Goal: Task Accomplishment & Management: Manage account settings

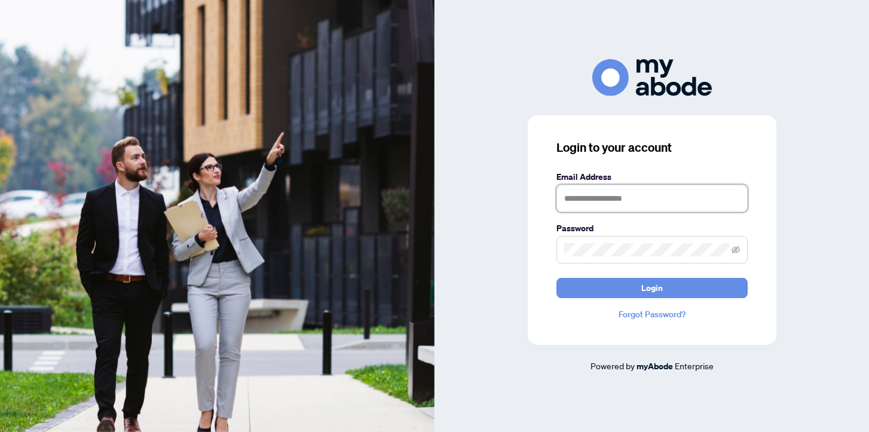
type input "**********"
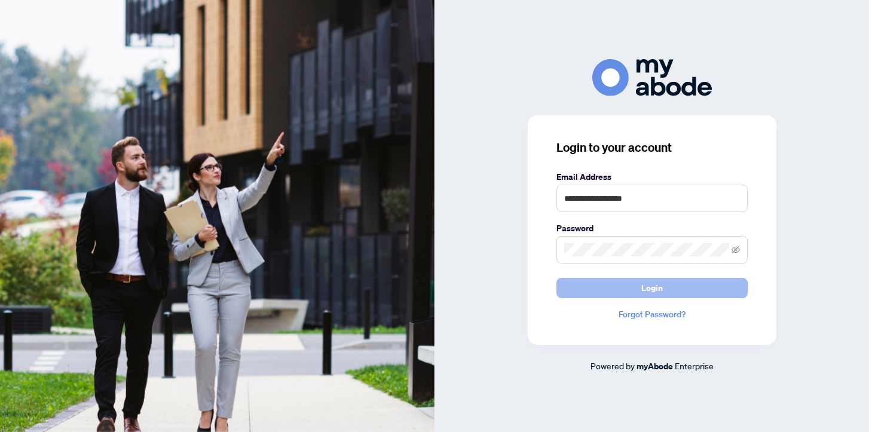
click at [653, 285] on span "Login" at bounding box center [652, 288] width 22 height 19
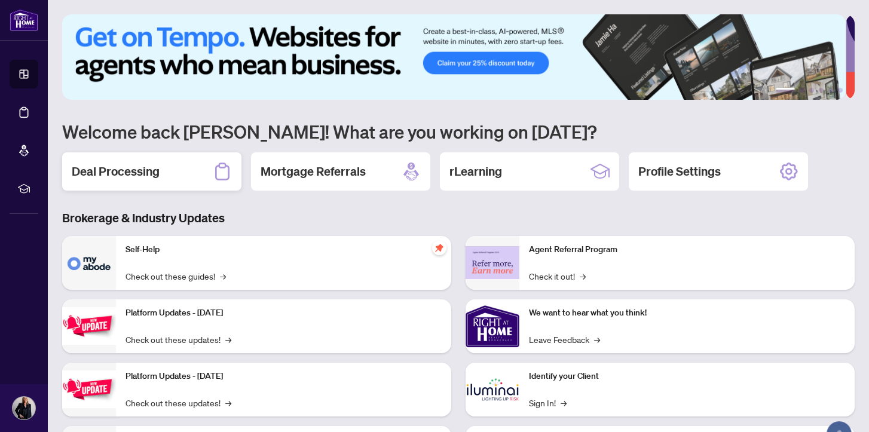
click at [136, 173] on h2 "Deal Processing" at bounding box center [116, 171] width 88 height 17
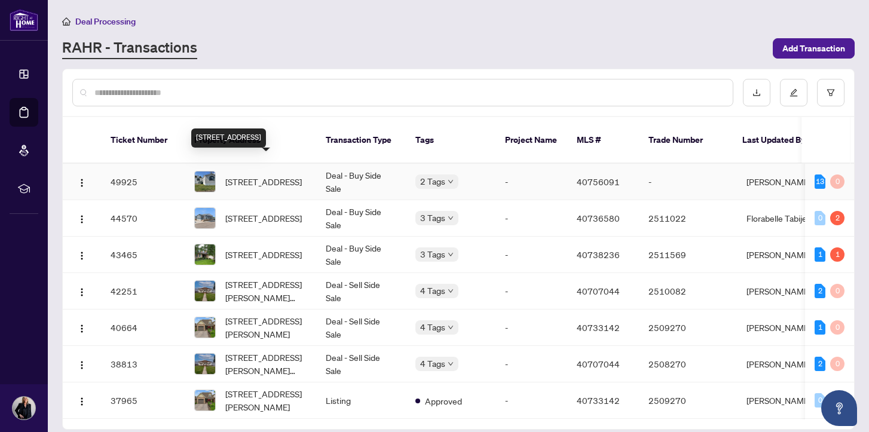
click at [253, 175] on span "[STREET_ADDRESS]" at bounding box center [263, 181] width 77 height 13
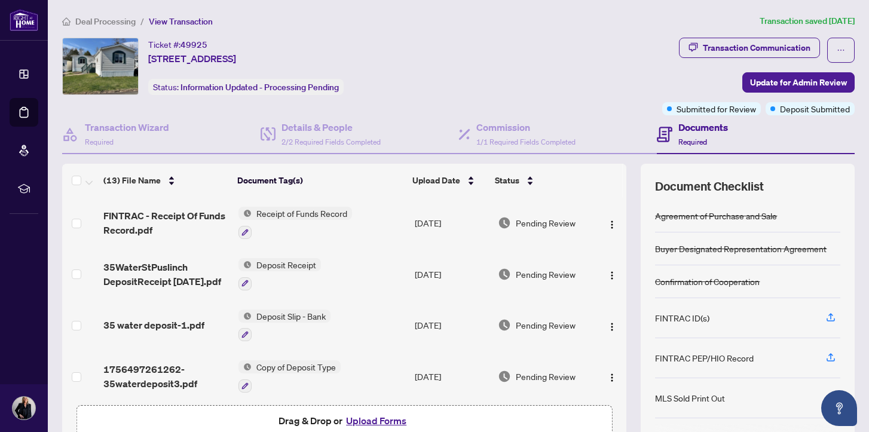
click at [384, 421] on button "Upload Forms" at bounding box center [377, 421] width 68 height 16
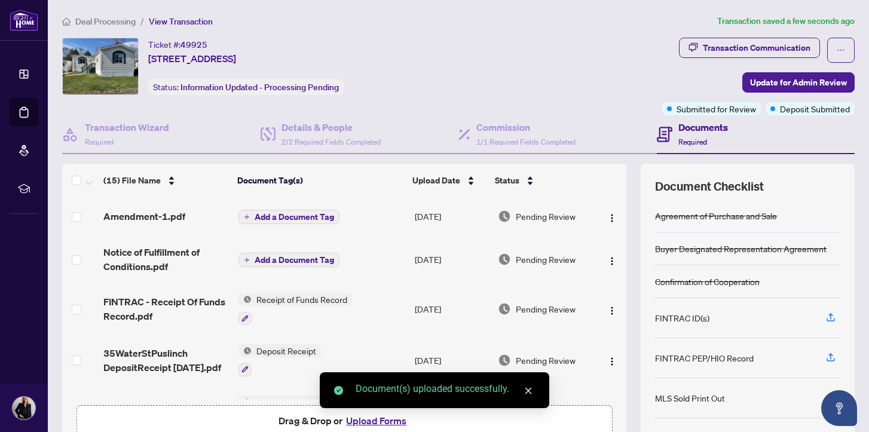
click at [274, 256] on span "Add a Document Tag" at bounding box center [295, 260] width 80 height 8
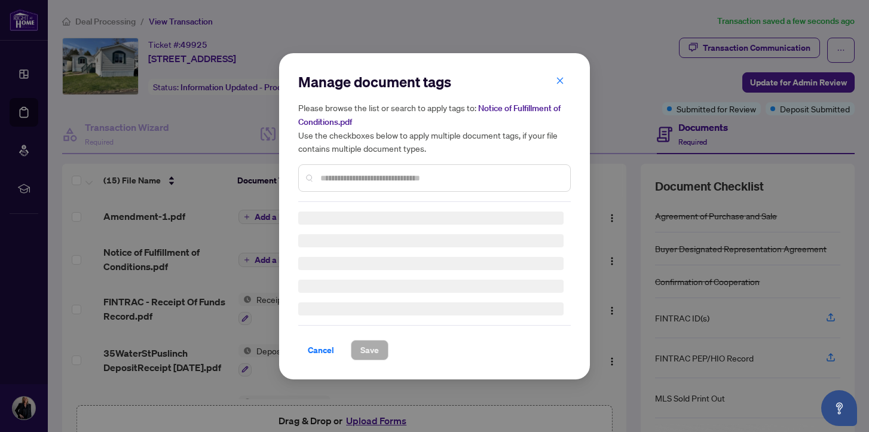
click at [366, 176] on div "Manage document tags Please browse the list or search to apply tags to: Notice …" at bounding box center [434, 137] width 273 height 130
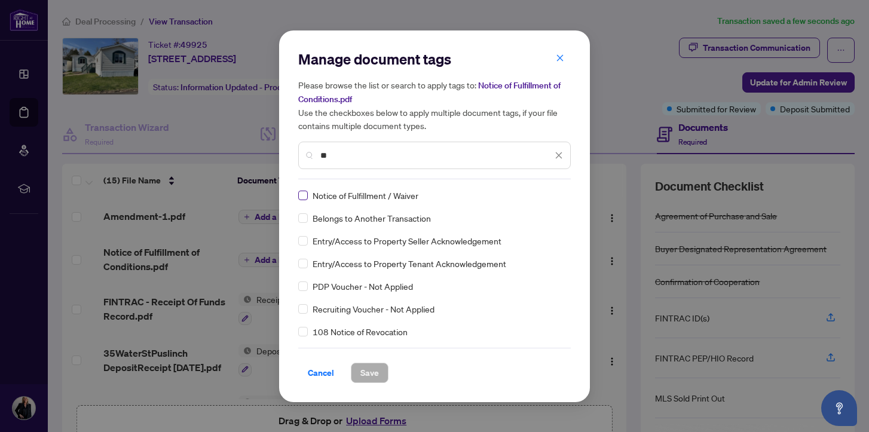
type input "**"
click at [368, 374] on span "Save" at bounding box center [369, 372] width 19 height 19
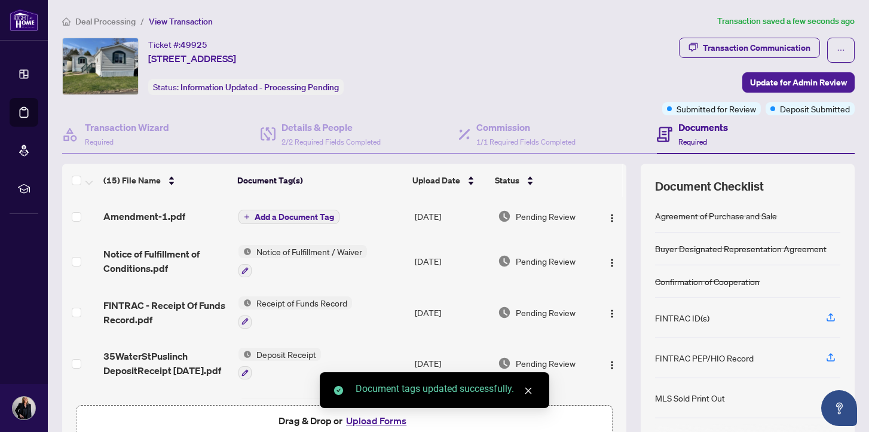
click at [291, 218] on span "Add a Document Tag" at bounding box center [295, 217] width 80 height 8
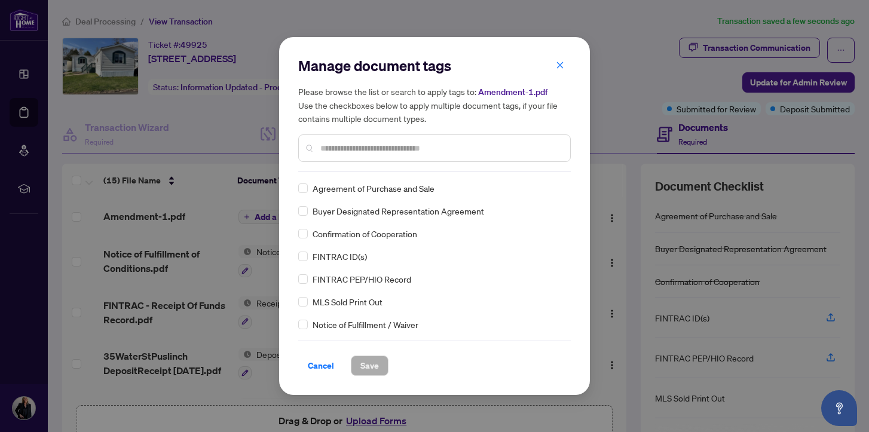
click at [326, 145] on input "text" at bounding box center [440, 148] width 240 height 13
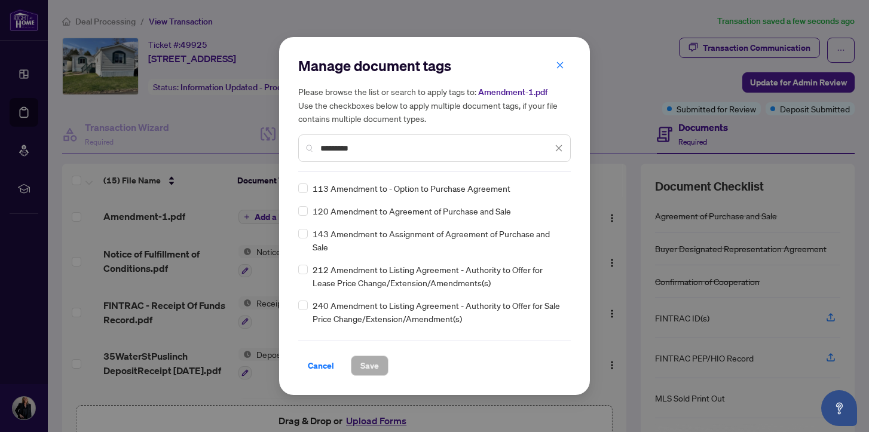
type input "*********"
click at [371, 362] on span "Save" at bounding box center [369, 365] width 19 height 19
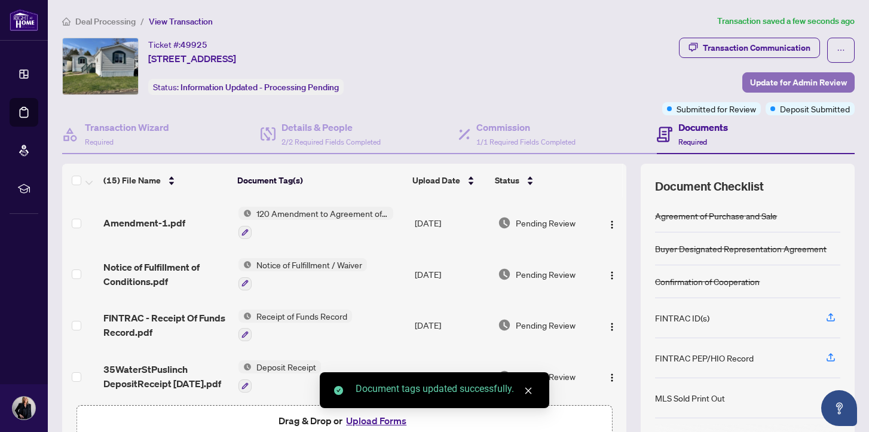
click at [769, 80] on span "Update for Admin Review" at bounding box center [798, 82] width 97 height 19
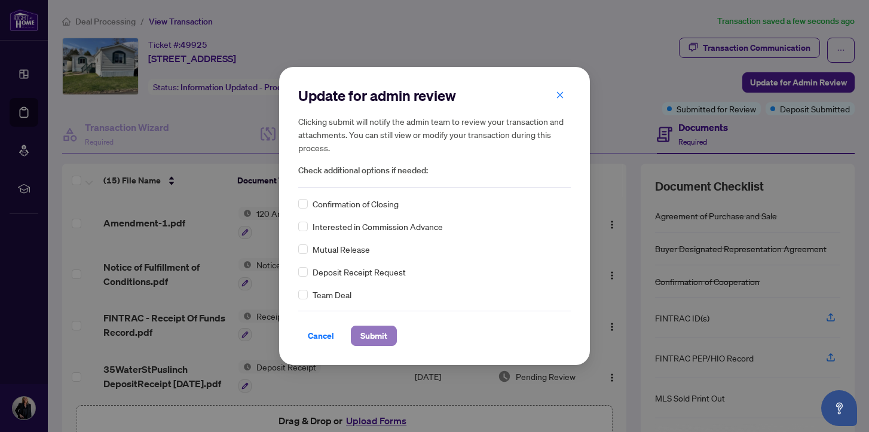
click at [373, 333] on span "Submit" at bounding box center [373, 335] width 27 height 19
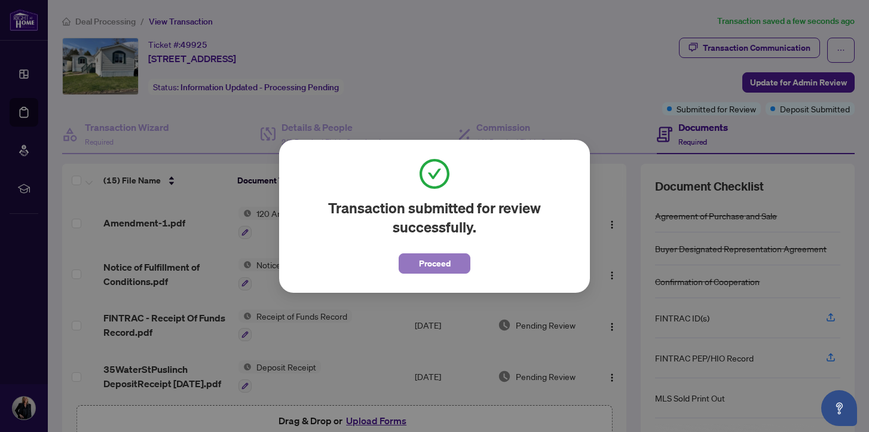
click at [433, 263] on span "Proceed" at bounding box center [435, 263] width 32 height 19
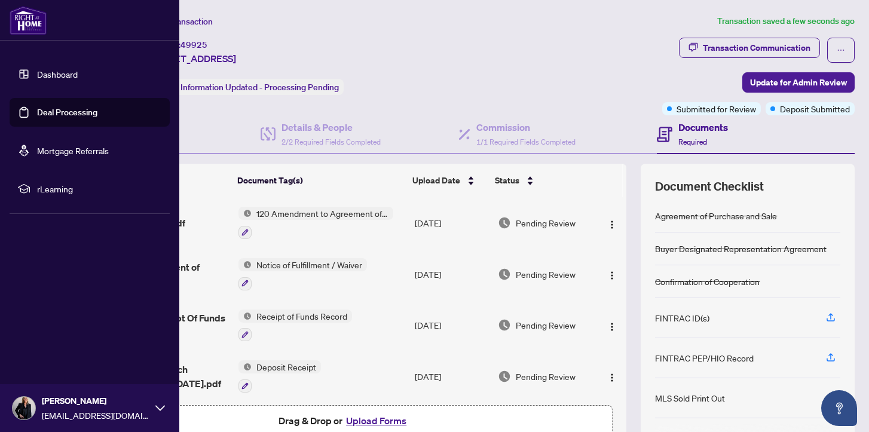
click at [72, 111] on link "Deal Processing" at bounding box center [67, 112] width 60 height 11
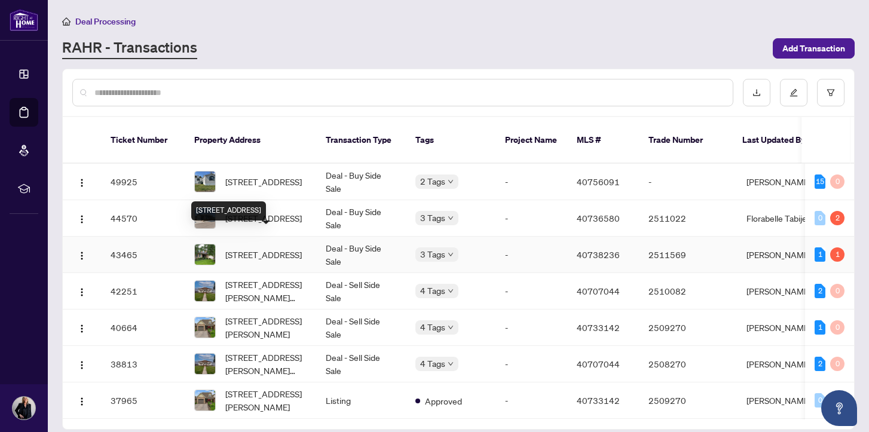
click at [258, 248] on span "[STREET_ADDRESS]" at bounding box center [263, 254] width 77 height 13
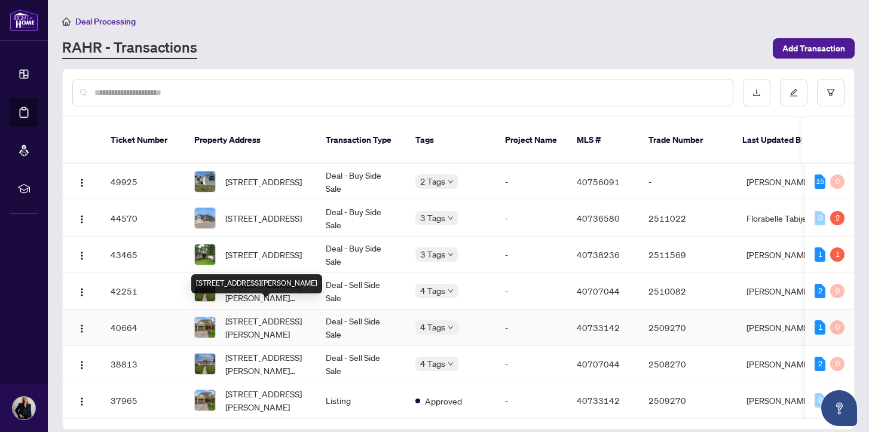
click at [262, 314] on span "[STREET_ADDRESS][PERSON_NAME]" at bounding box center [265, 327] width 81 height 26
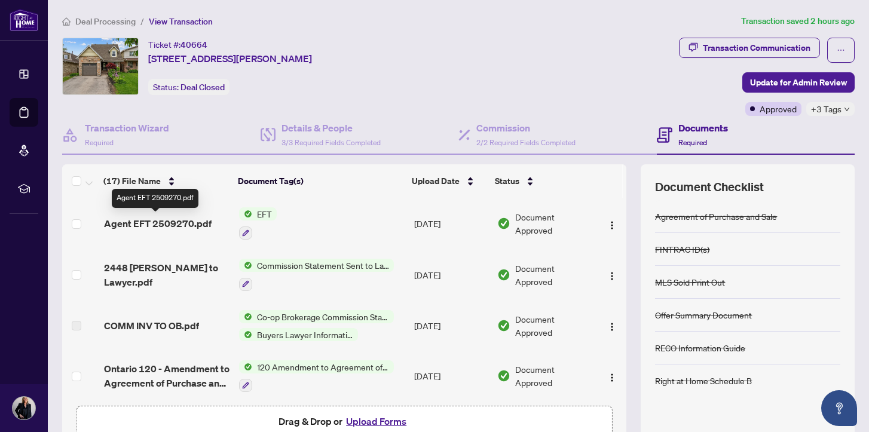
click at [185, 221] on span "Agent EFT 2509270.pdf" at bounding box center [158, 223] width 108 height 14
